Goal: Obtain resource: Obtain resource

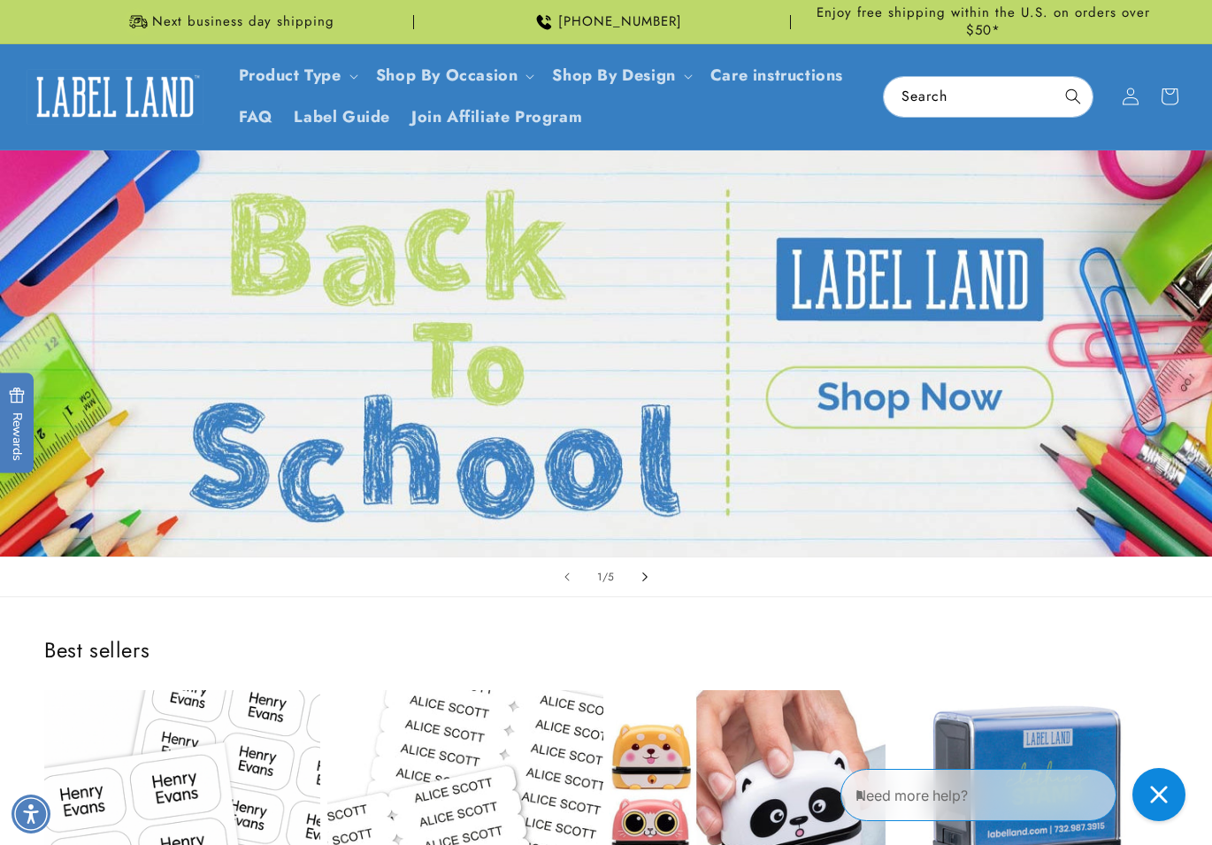
click at [645, 579] on icon "Next slide" at bounding box center [645, 576] width 6 height 19
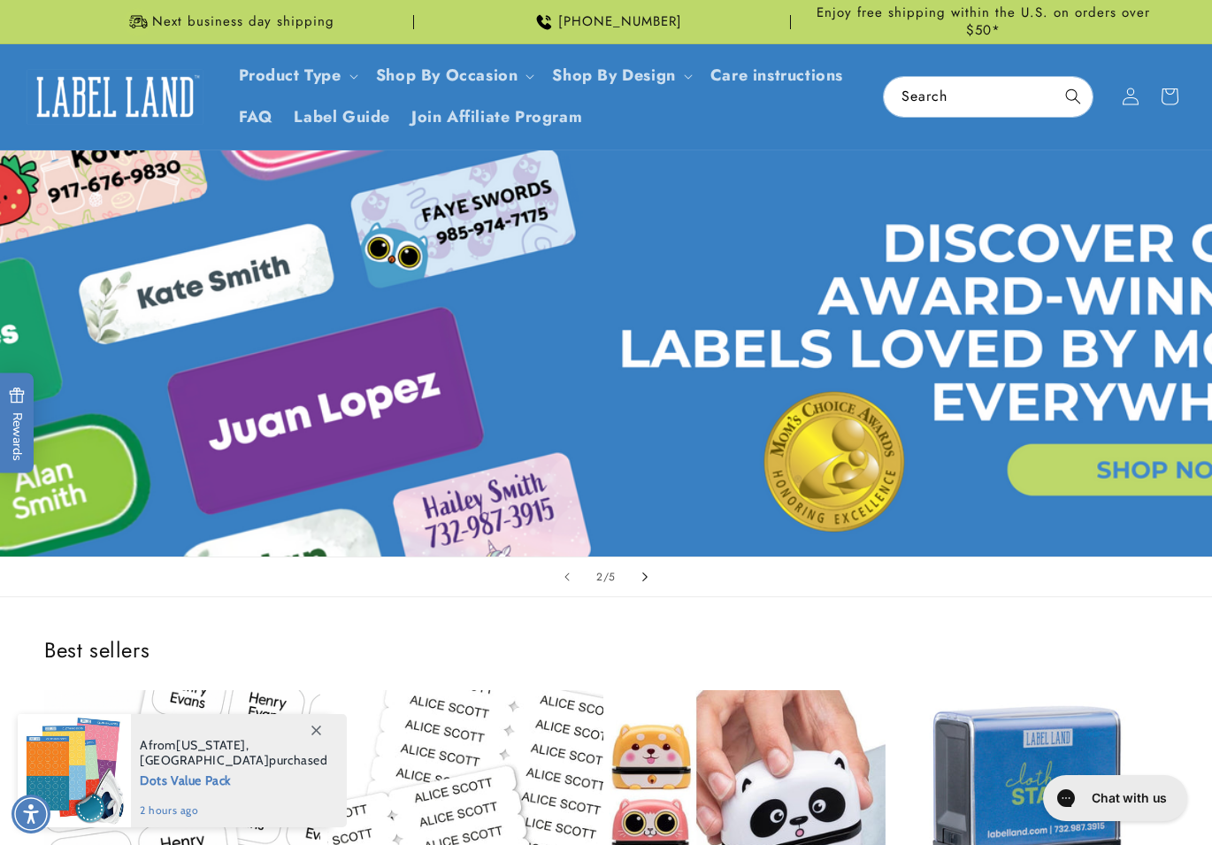
click at [645, 579] on icon "Next slide" at bounding box center [645, 576] width 6 height 19
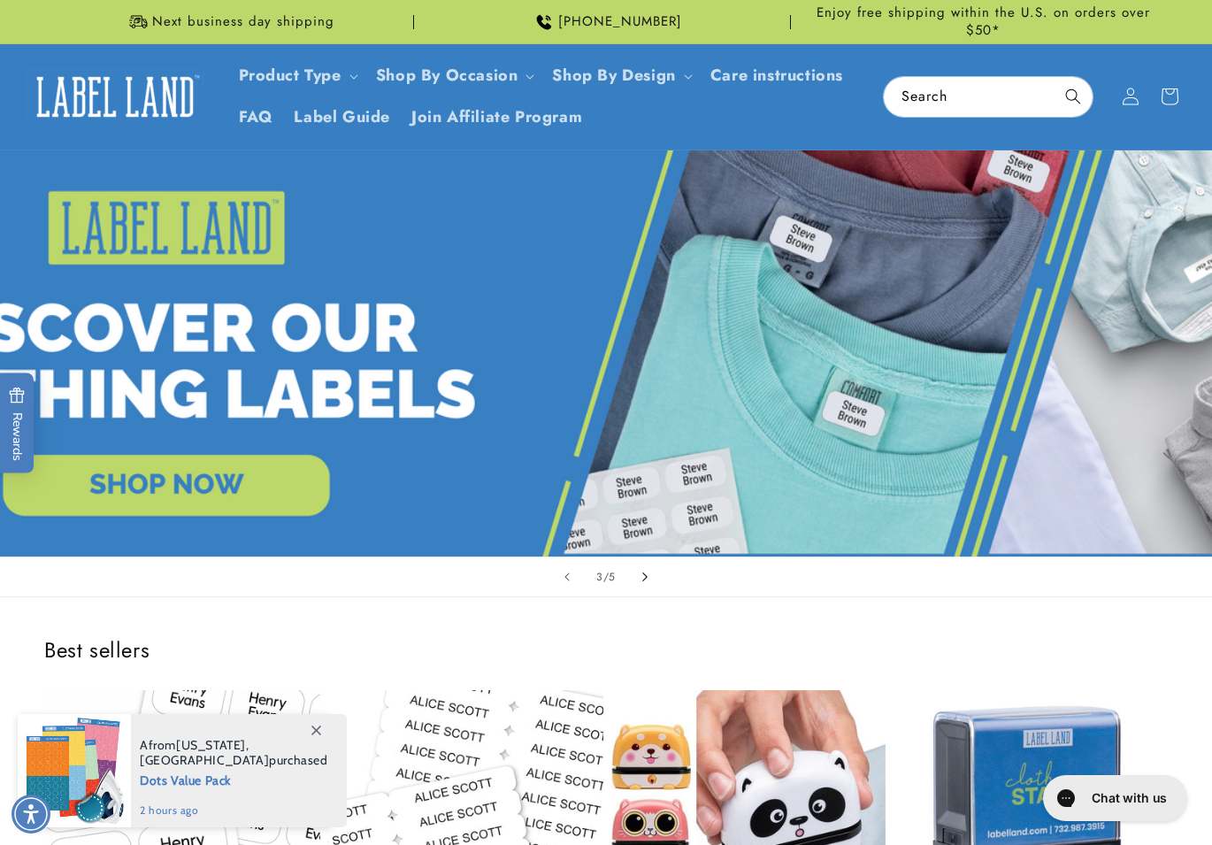
click at [642, 579] on icon "Next slide" at bounding box center [645, 576] width 6 height 19
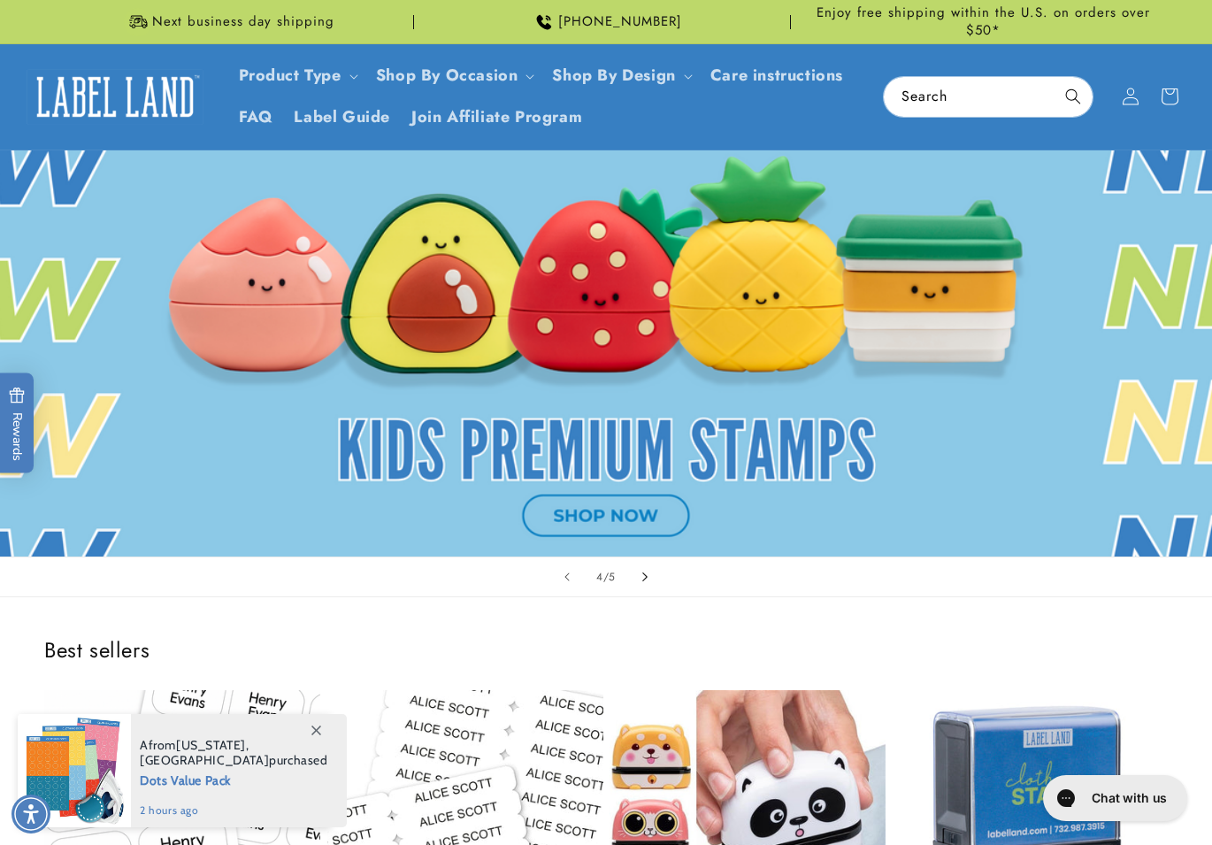
click at [642, 579] on icon "Next slide" at bounding box center [645, 576] width 6 height 19
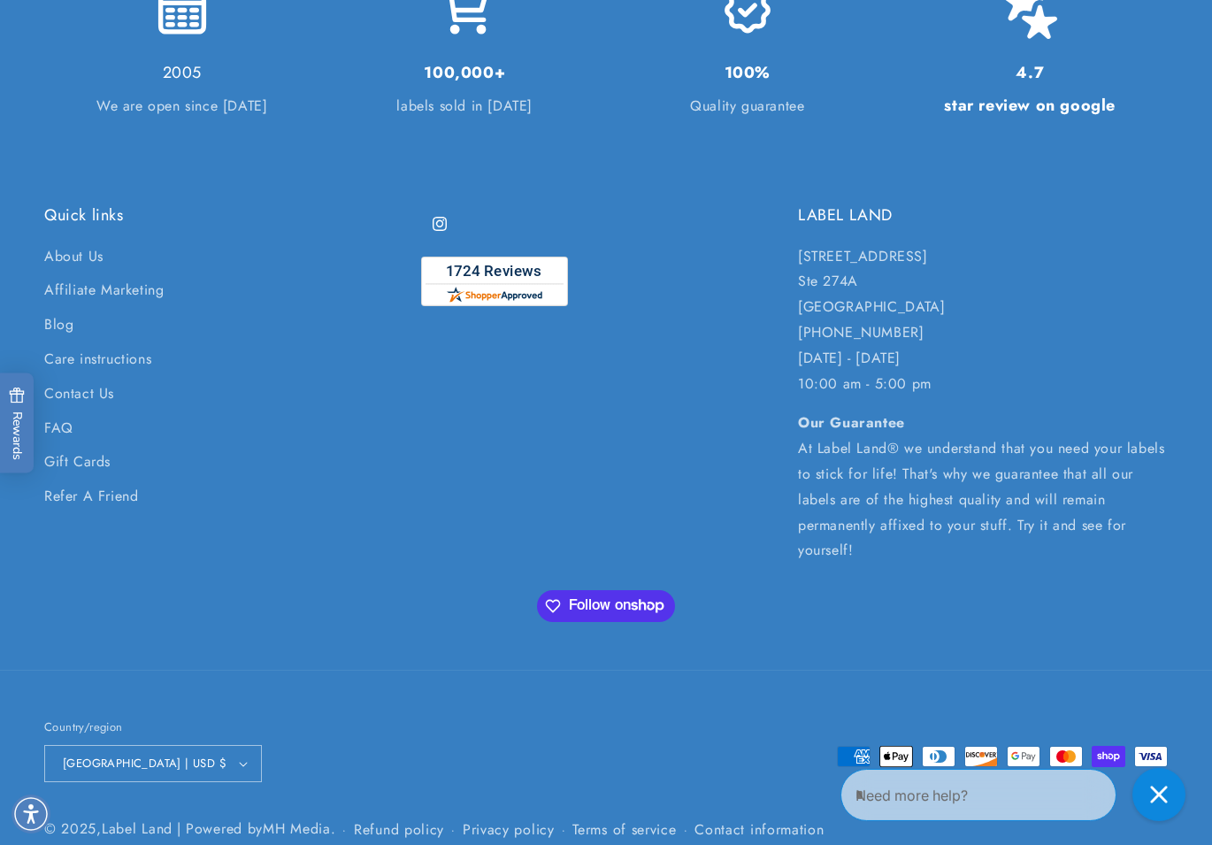
scroll to position [4042, 0]
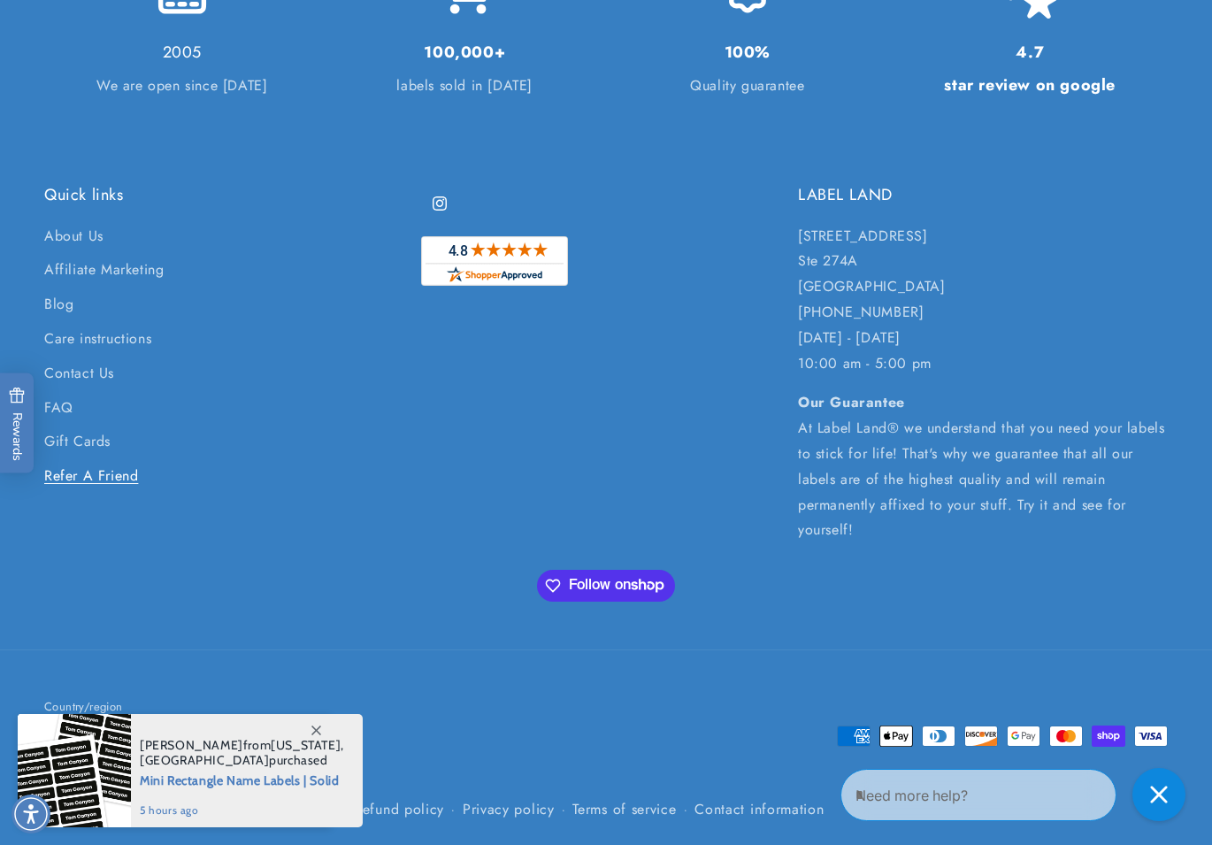
click at [70, 463] on link "Refer A Friend" at bounding box center [91, 476] width 94 height 34
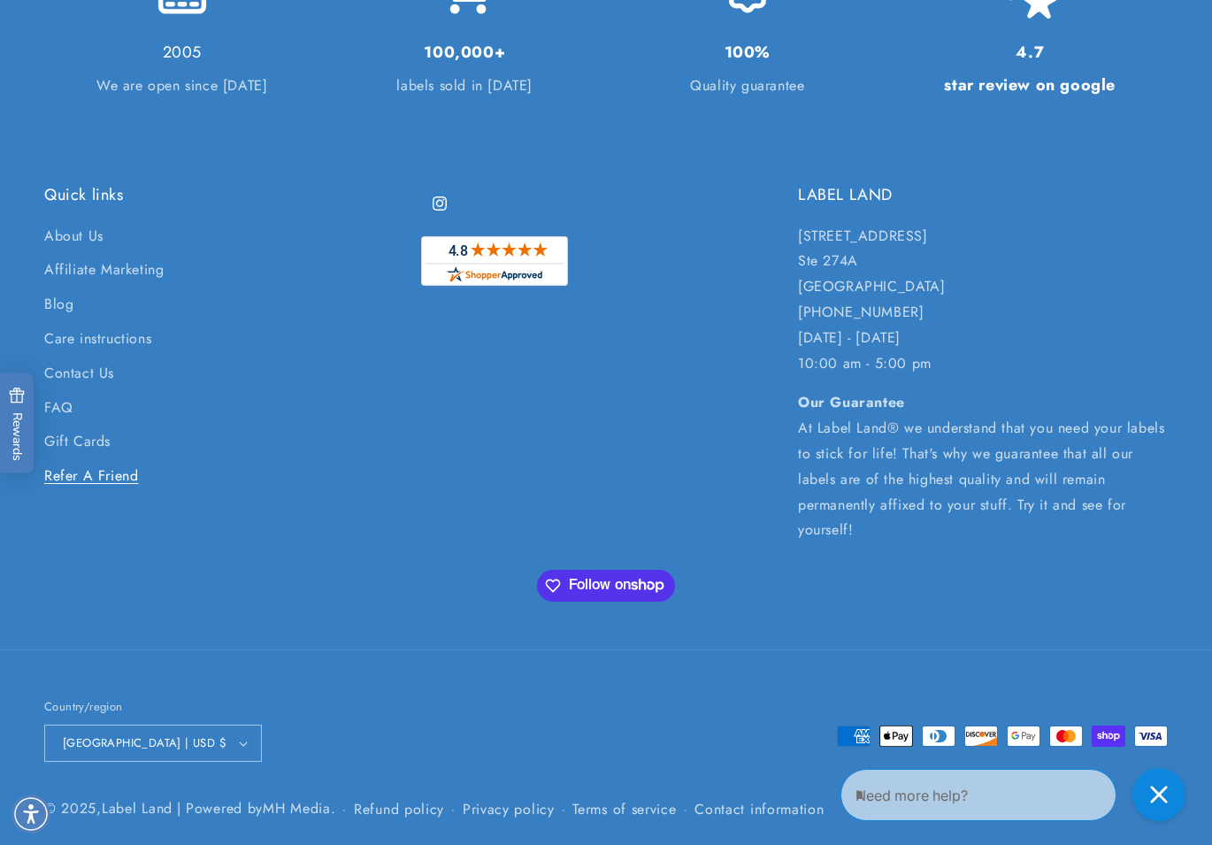
click at [102, 464] on link "Refer A Friend" at bounding box center [91, 476] width 94 height 34
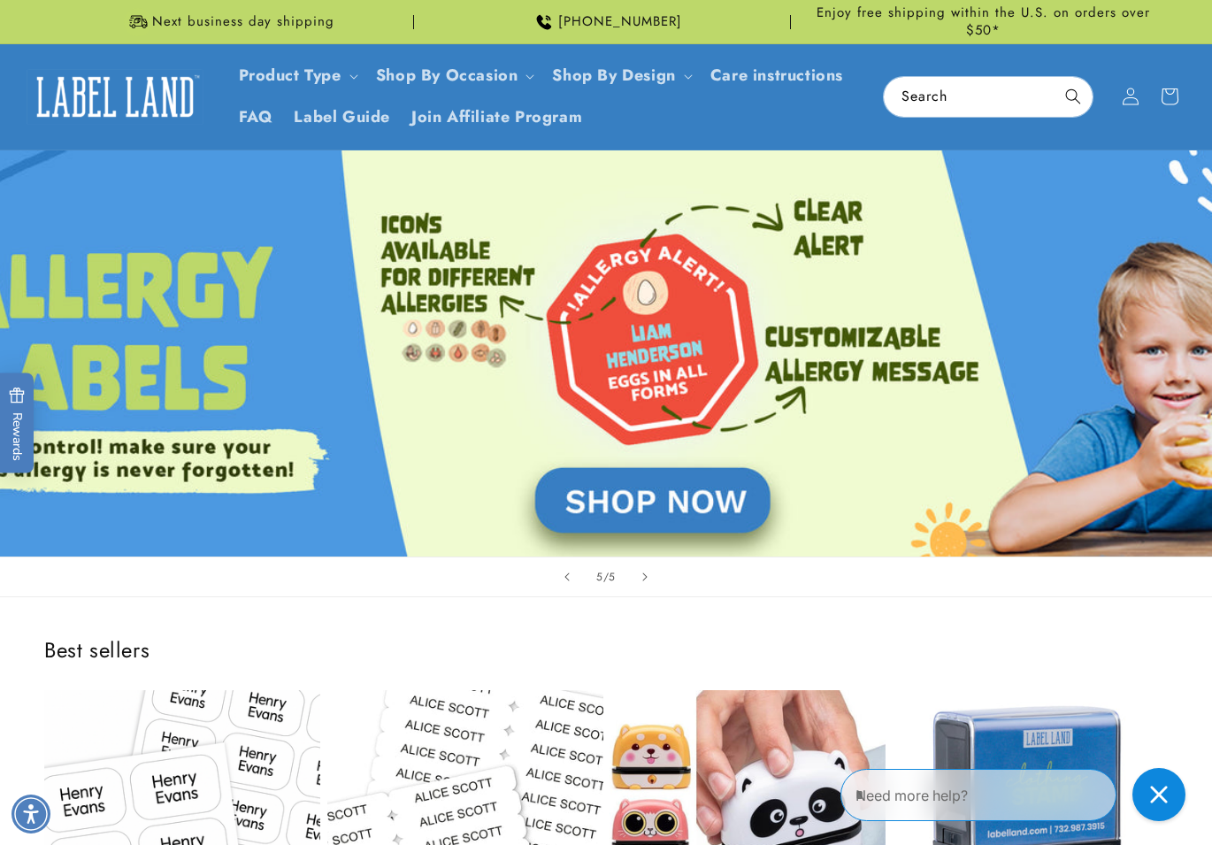
click at [22, 424] on span "Rewards" at bounding box center [17, 422] width 17 height 73
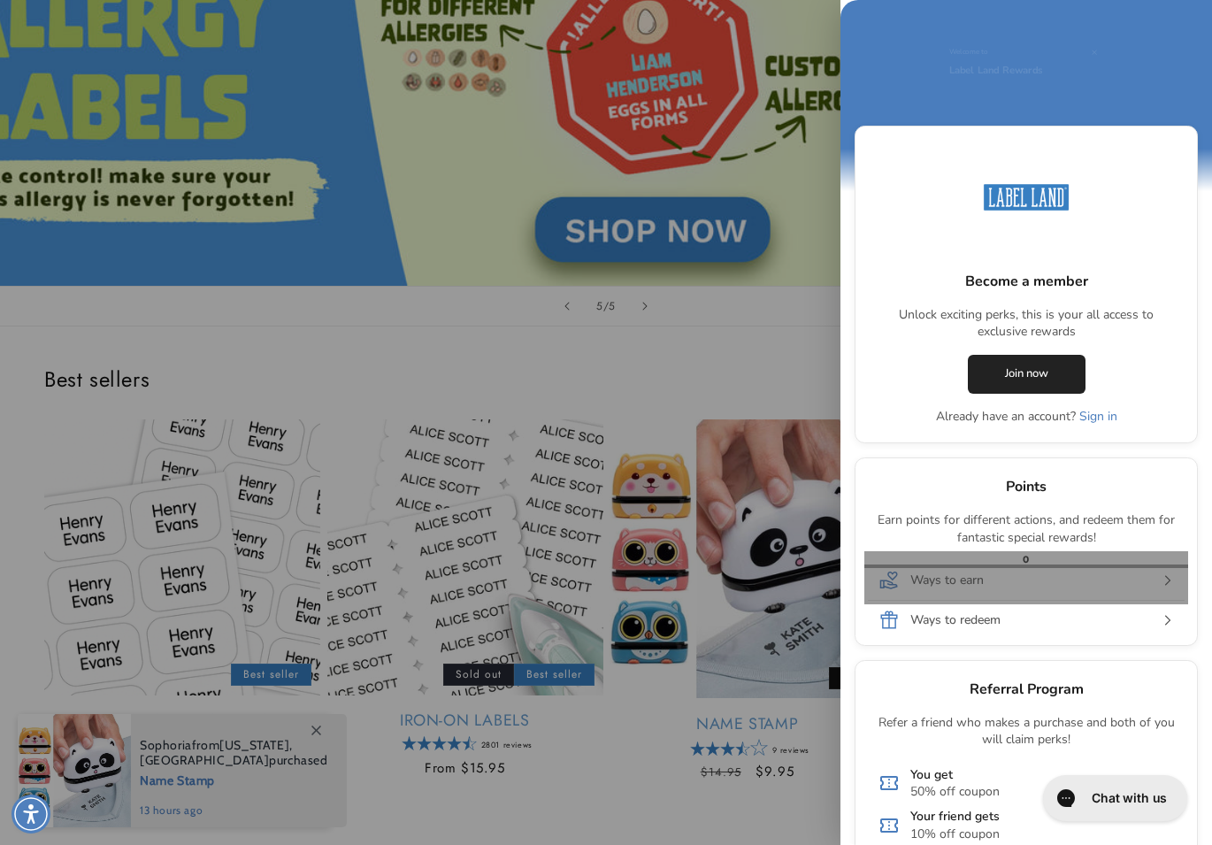
scroll to position [187, 0]
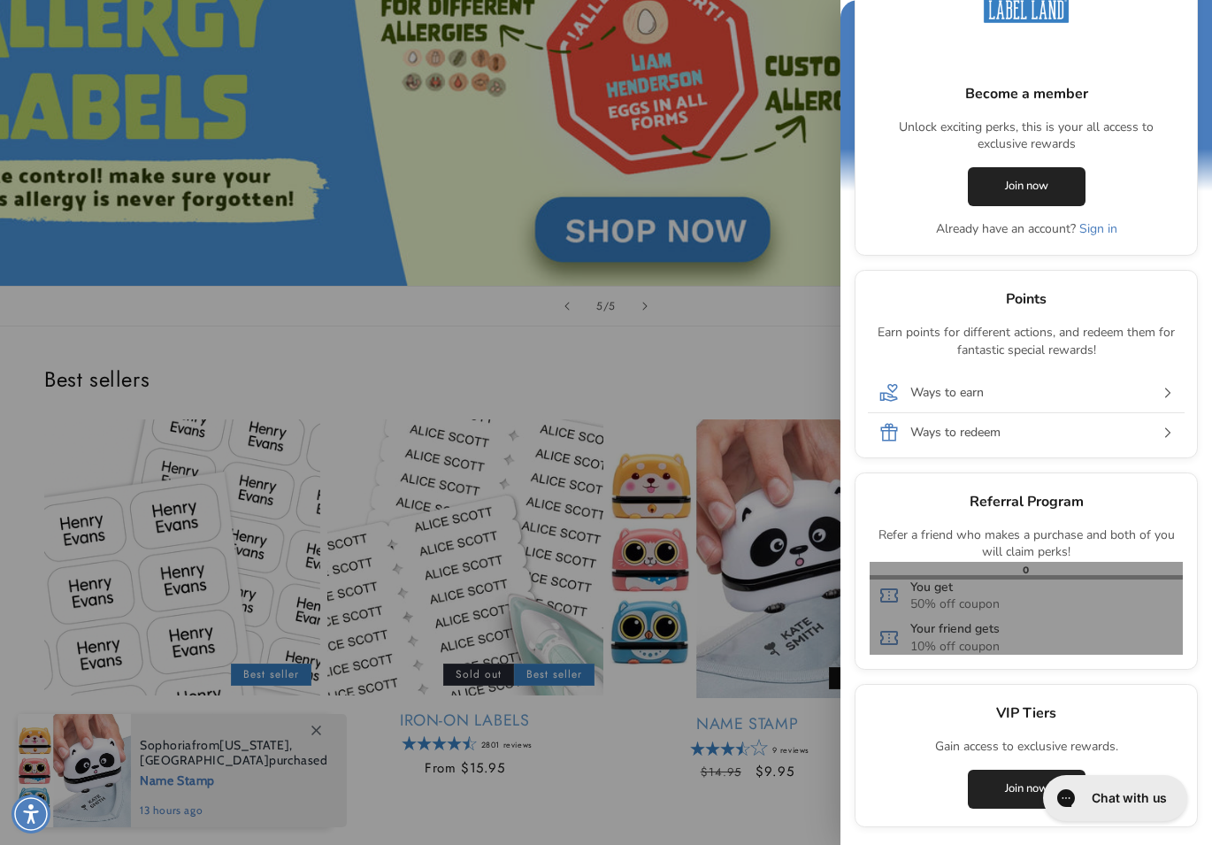
click at [1078, 614] on div "You get 50% off coupon Your friend gets 10% off coupon" at bounding box center [1025, 615] width 313 height 80
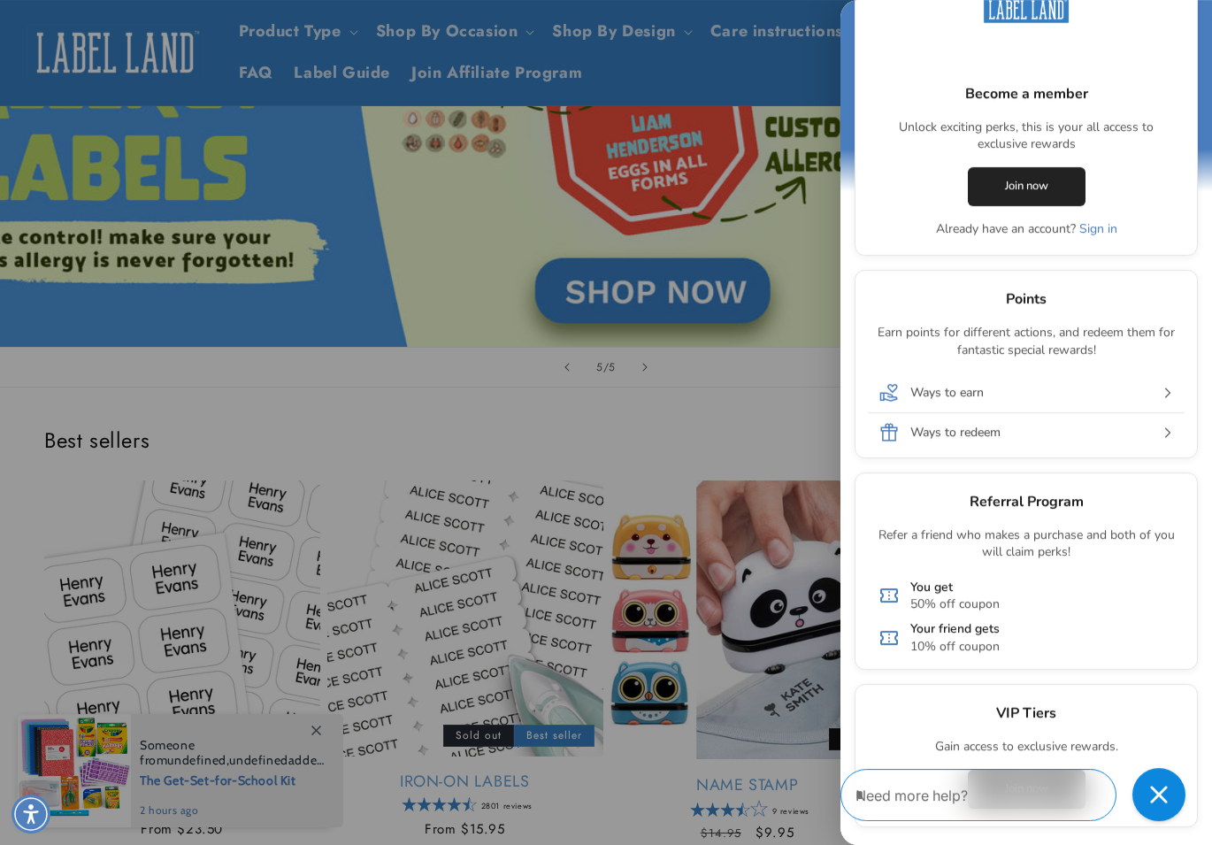
scroll to position [180, 0]
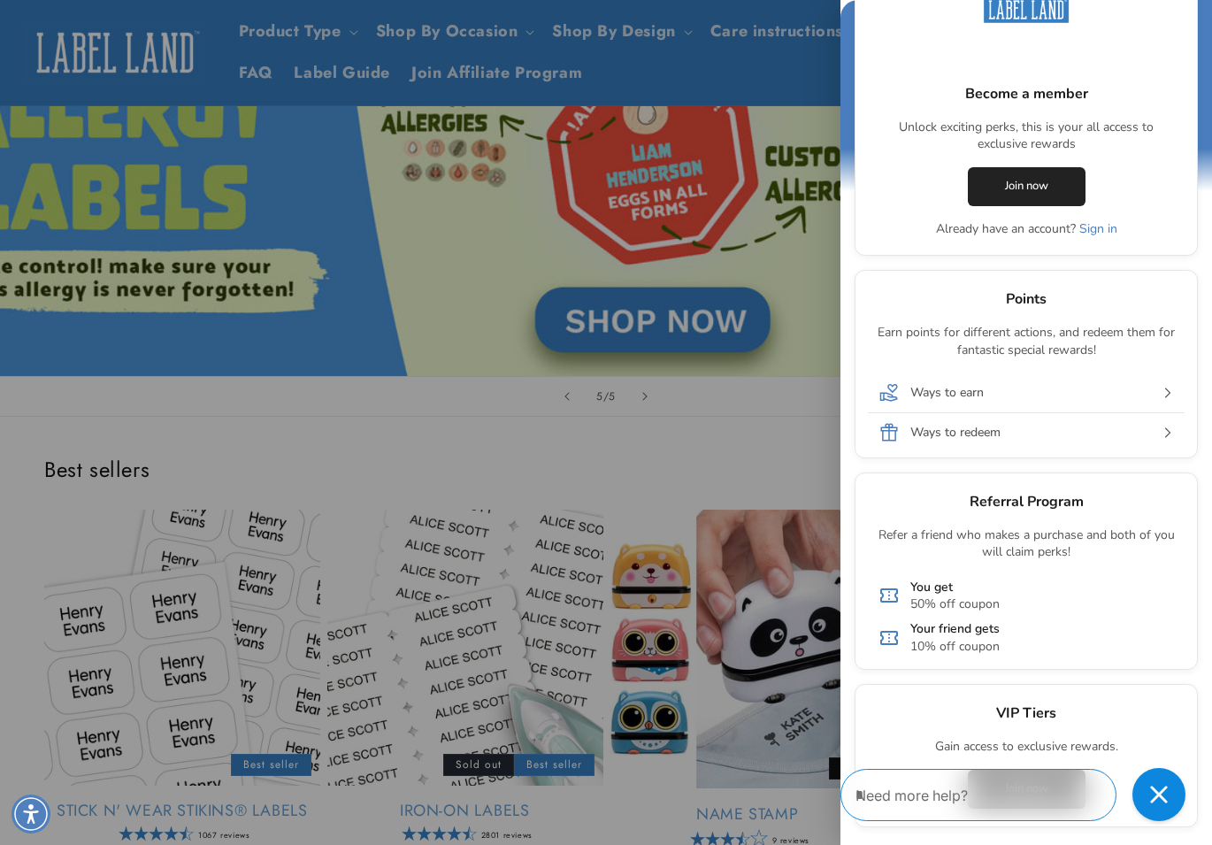
click at [523, 418] on div at bounding box center [606, 422] width 1212 height 845
